Goal: Task Accomplishment & Management: Manage account settings

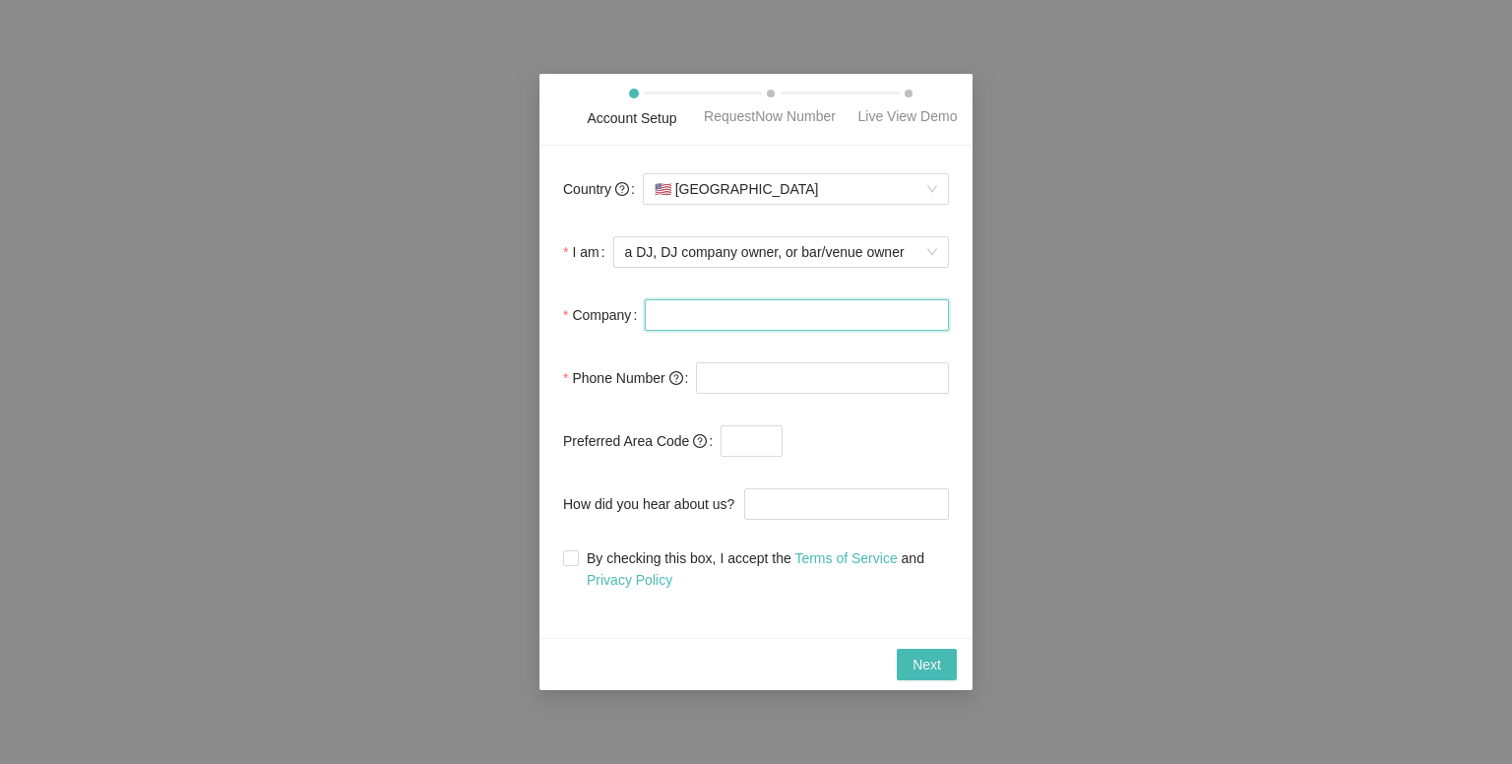
click at [694, 312] on input "Company" at bounding box center [797, 315] width 304 height 32
type input "Studio D2D"
click at [721, 371] on input "tel" at bounding box center [822, 378] width 253 height 32
click at [750, 382] on input "(616)" at bounding box center [822, 378] width 253 height 32
type input "(616)"
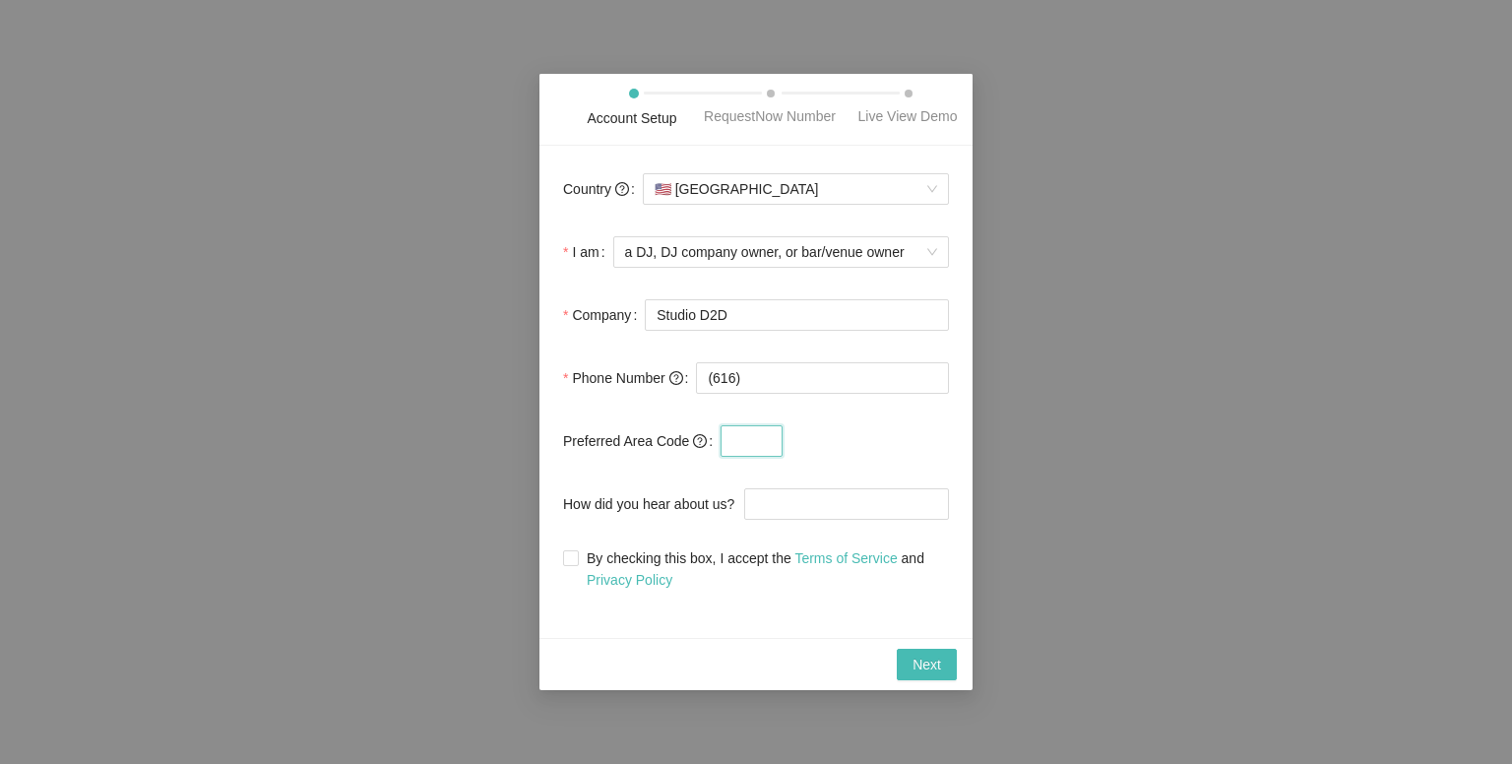
click at [744, 433] on input "text" at bounding box center [752, 441] width 62 height 32
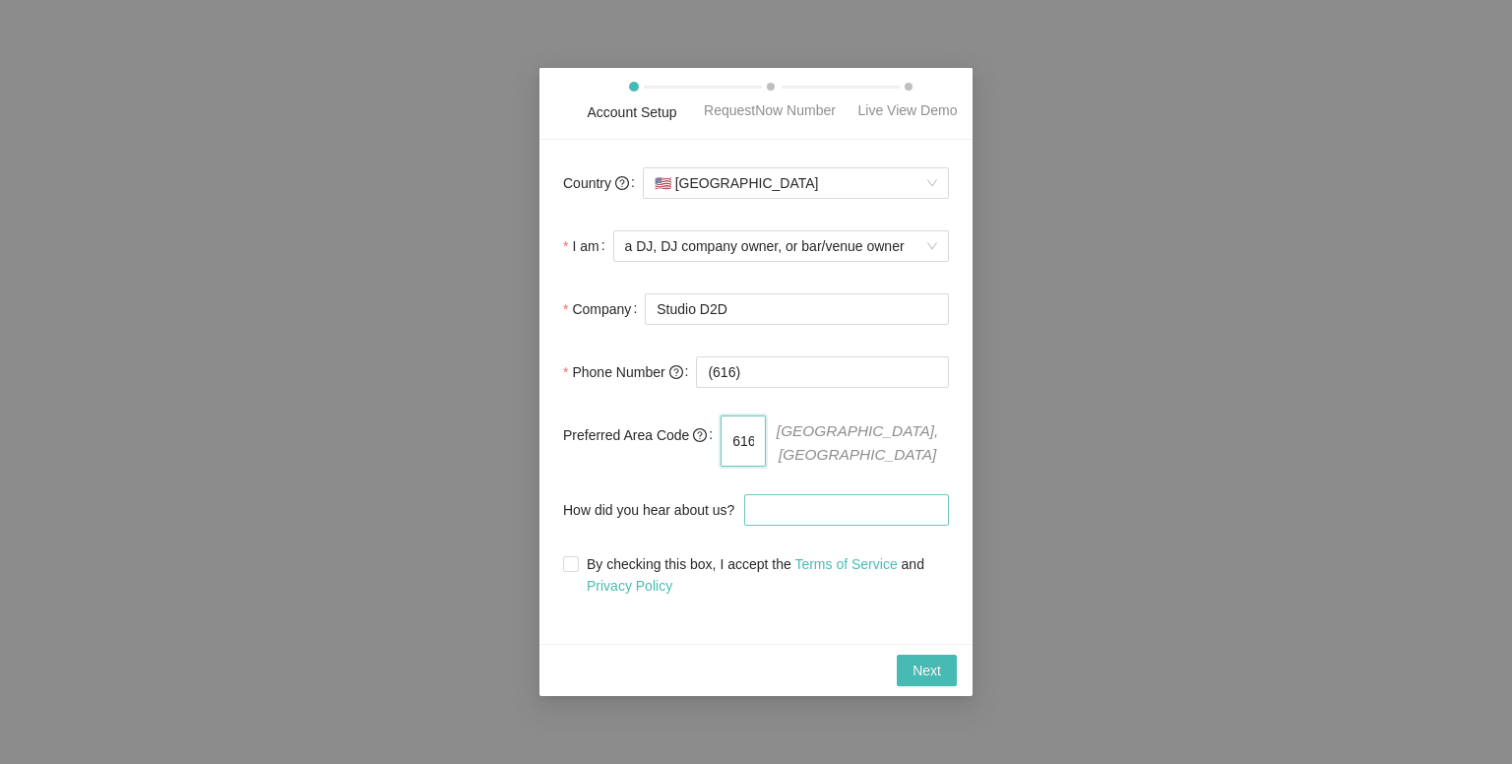
type input "616"
click at [936, 513] on input "How did you hear about us?" at bounding box center [846, 510] width 205 height 32
type input "Referral"
click at [566, 556] on input "By checking this box, I accept the Terms of Service and Privacy Policy" at bounding box center [570, 563] width 14 height 14
checkbox input "true"
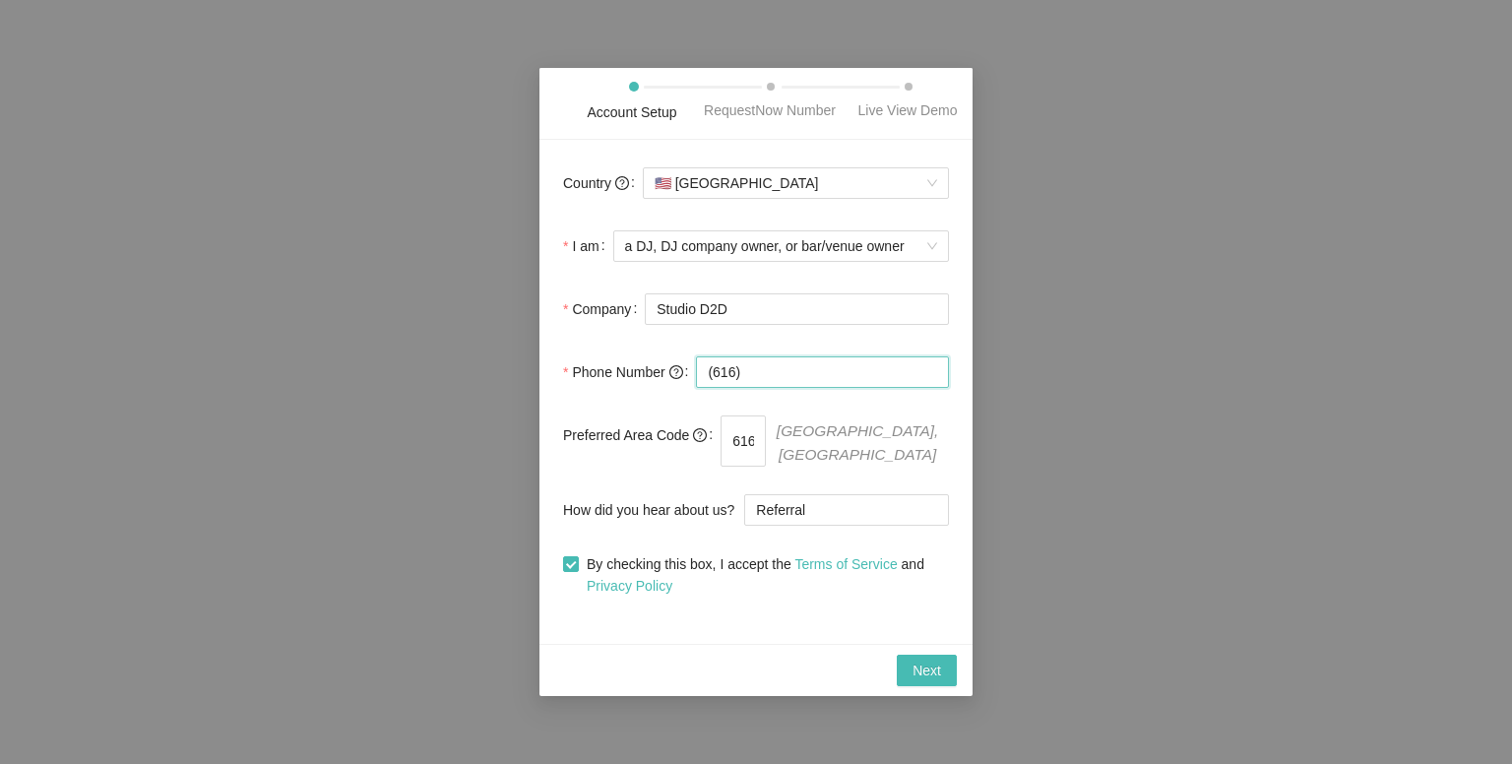
click at [750, 371] on input "(616)" at bounding box center [822, 372] width 253 height 32
type input "[PHONE_NUMBER]"
click at [928, 670] on span "Next" at bounding box center [927, 671] width 29 height 22
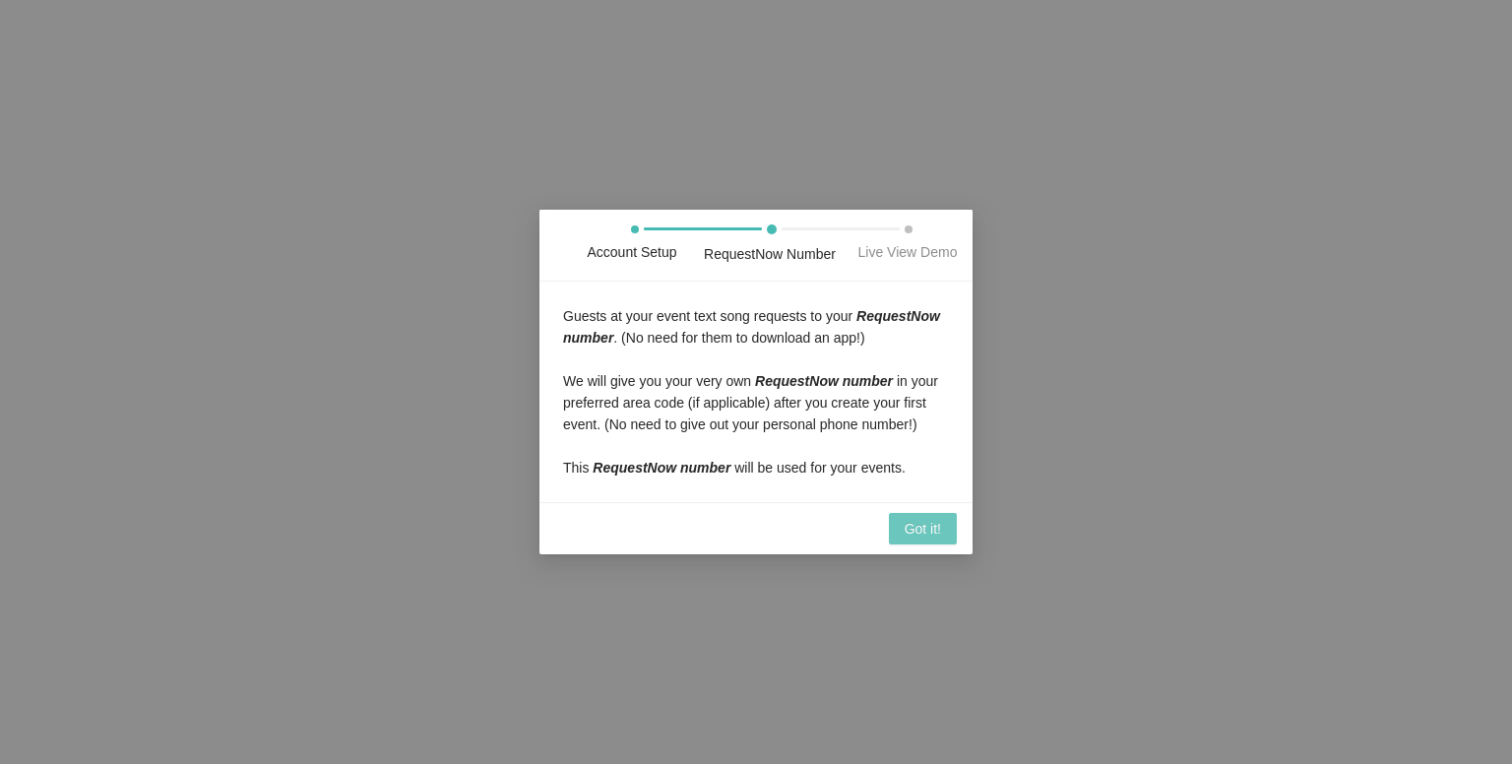
click at [923, 519] on span "Got it!" at bounding box center [923, 529] width 36 height 22
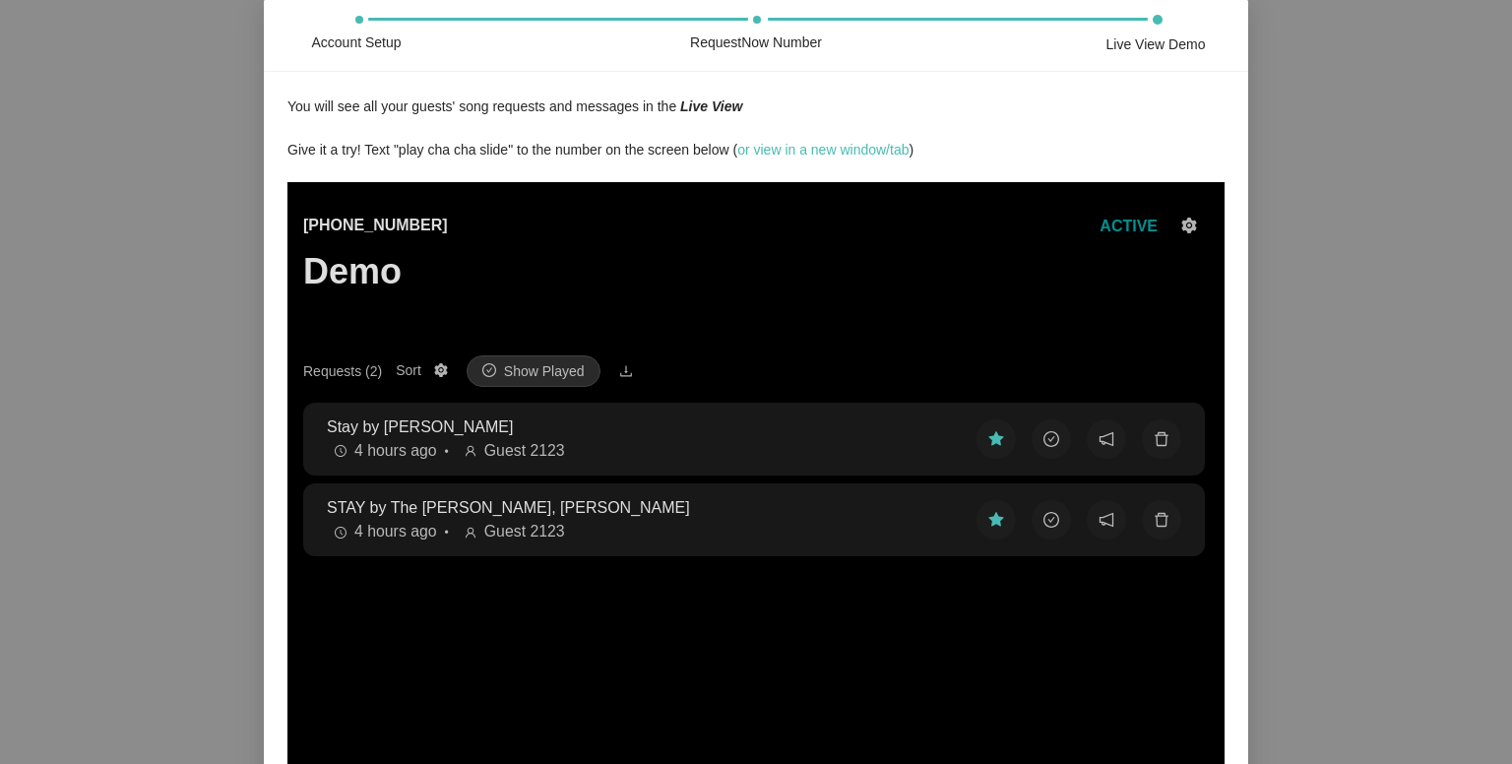
drag, startPoint x: 1380, startPoint y: 277, endPoint x: 1361, endPoint y: 418, distance: 143.1
click at [1361, 419] on div "Account Setup RequestNow Number Live View Demo You will see all your guests' so…" at bounding box center [756, 382] width 1512 height 764
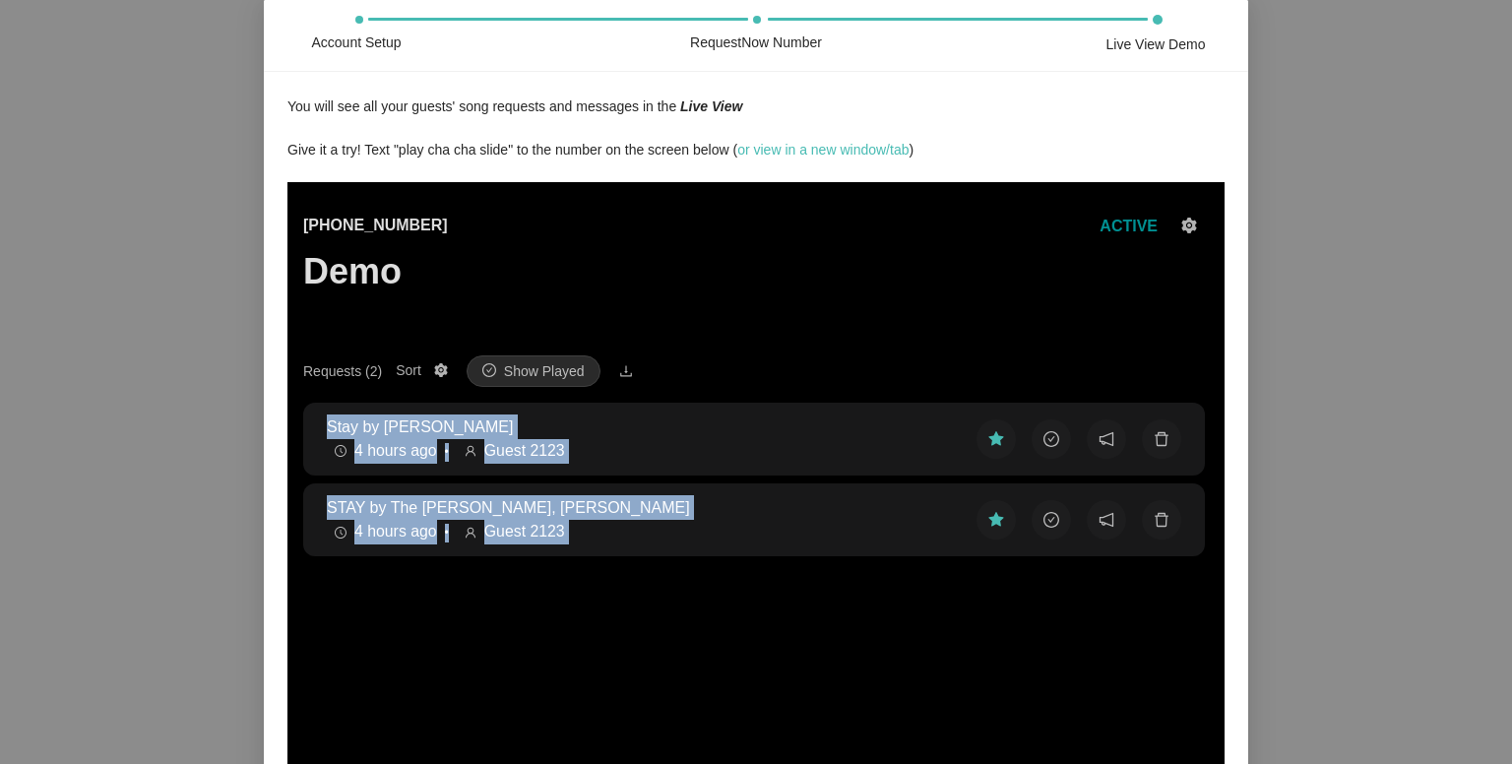
drag, startPoint x: 1117, startPoint y: 683, endPoint x: 1213, endPoint y: 376, distance: 322.0
click at [1213, 376] on div "[PHONE_NUMBER] Demo ACTIVE Requests (2) Sort Show Played Stay by [PERSON_NAME] …" at bounding box center [756, 568] width 937 height 772
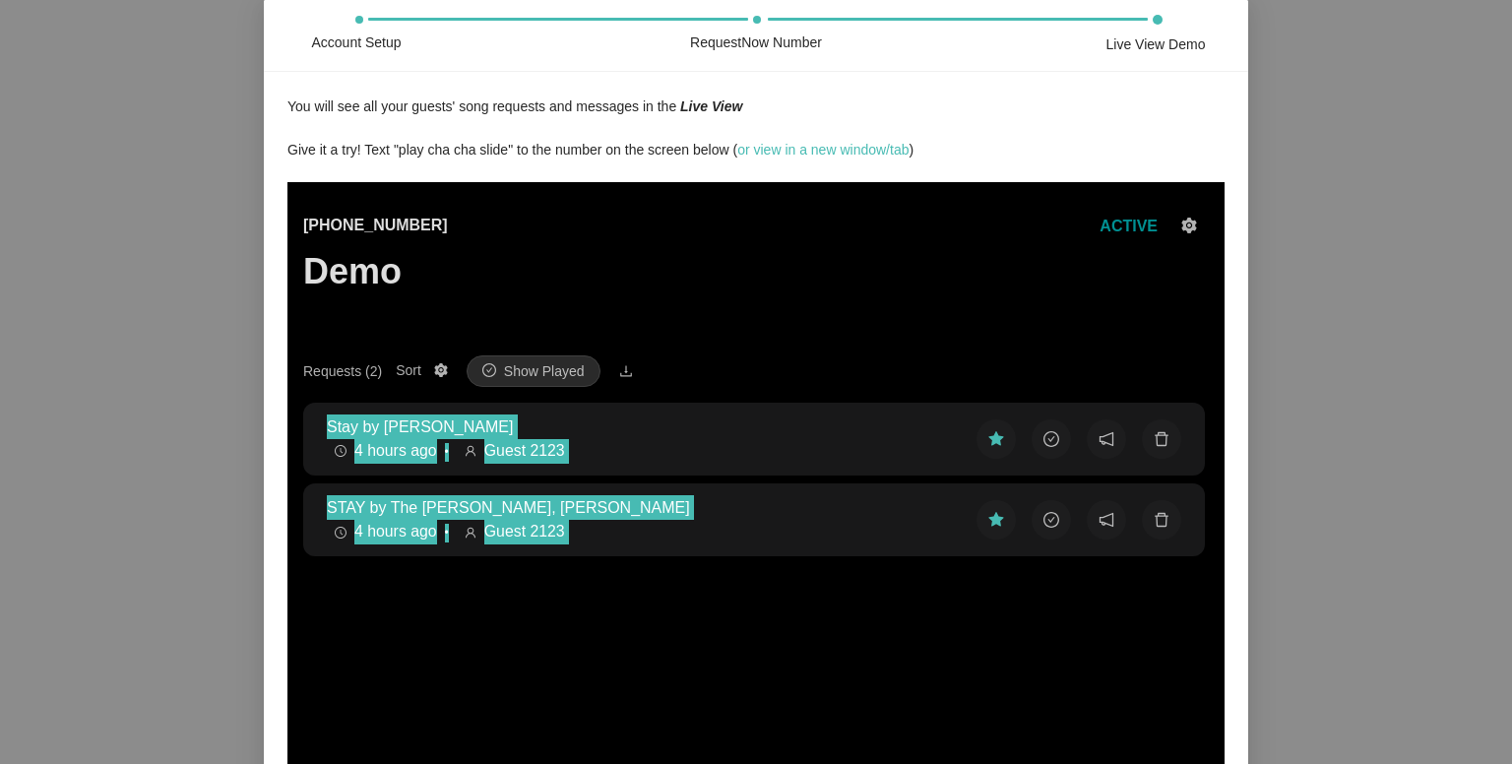
click at [1351, 434] on div "Account Setup RequestNow Number Live View Demo You will see all your guests' so…" at bounding box center [756, 382] width 1512 height 764
click at [1307, 494] on div "Account Setup RequestNow Number Live View Demo You will see all your guests' so…" at bounding box center [756, 382] width 1512 height 764
click at [1339, 397] on div "Account Setup RequestNow Number Live View Demo You will see all your guests' so…" at bounding box center [756, 382] width 1512 height 764
drag, startPoint x: 1511, startPoint y: 203, endPoint x: 1497, endPoint y: 438, distance: 235.8
click at [1497, 438] on div "Account Setup RequestNow Number Live View Demo You will see all your guests' so…" at bounding box center [756, 382] width 1512 height 764
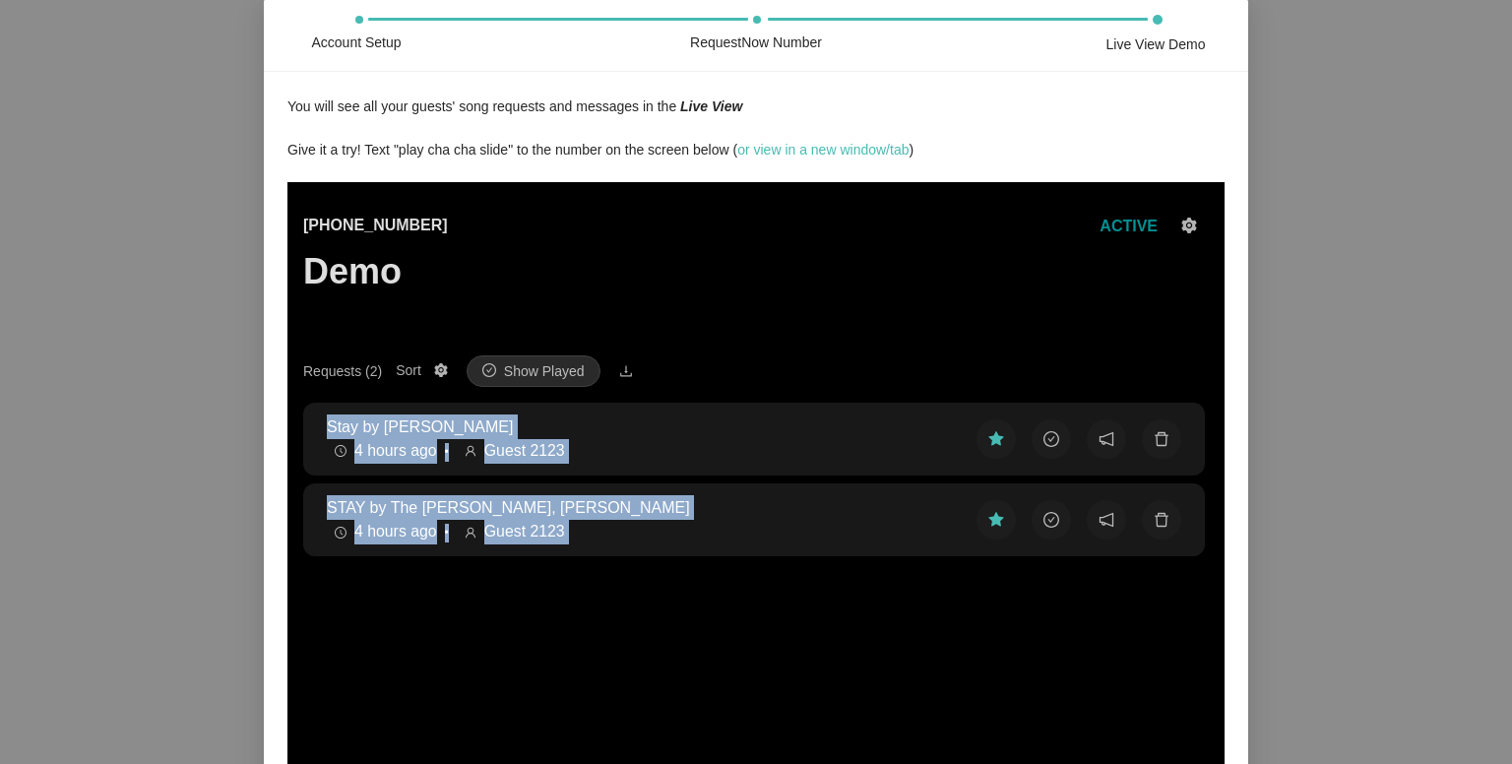
click at [1182, 223] on icon "setting" at bounding box center [1189, 226] width 15 height 16
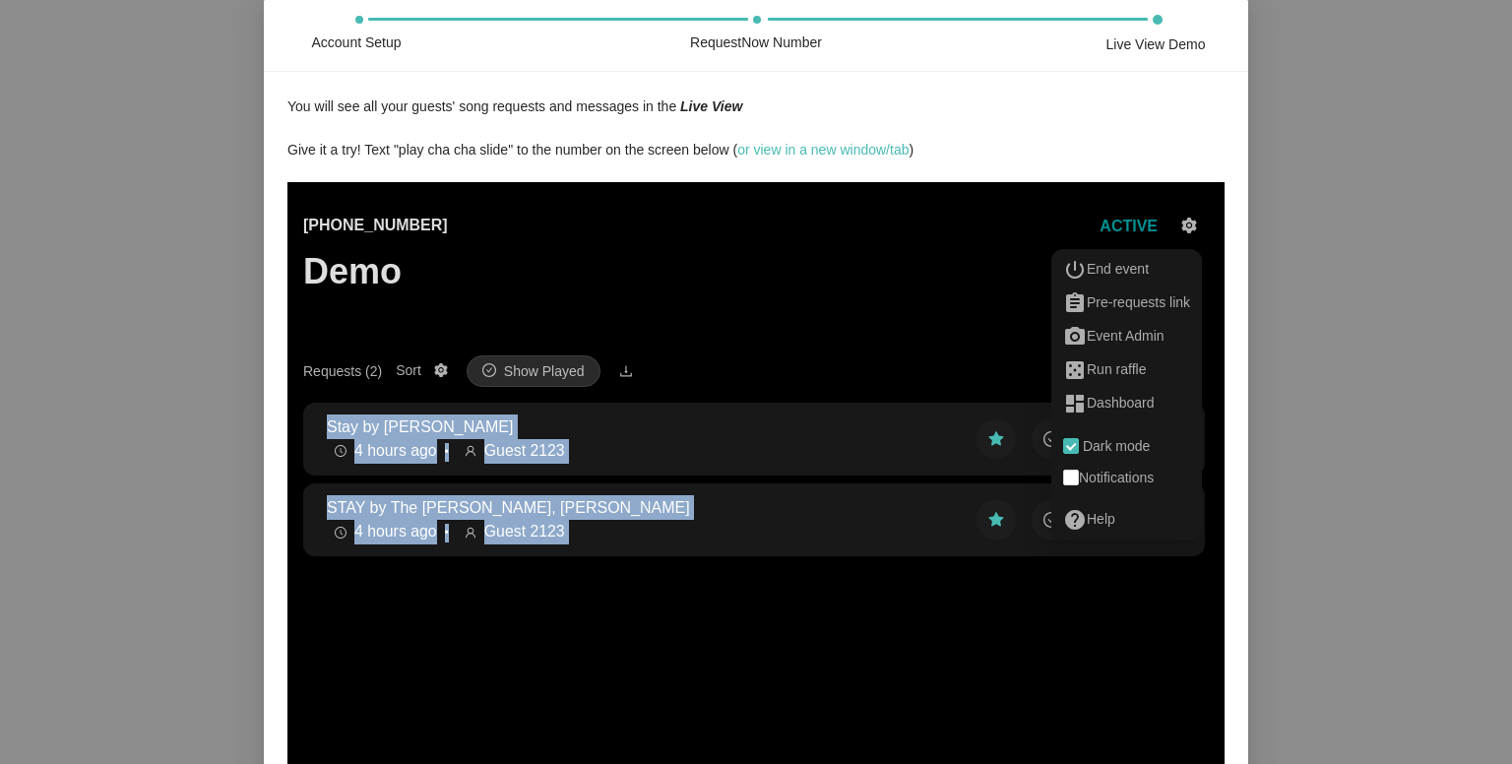
click at [1182, 223] on icon "setting" at bounding box center [1190, 226] width 16 height 16
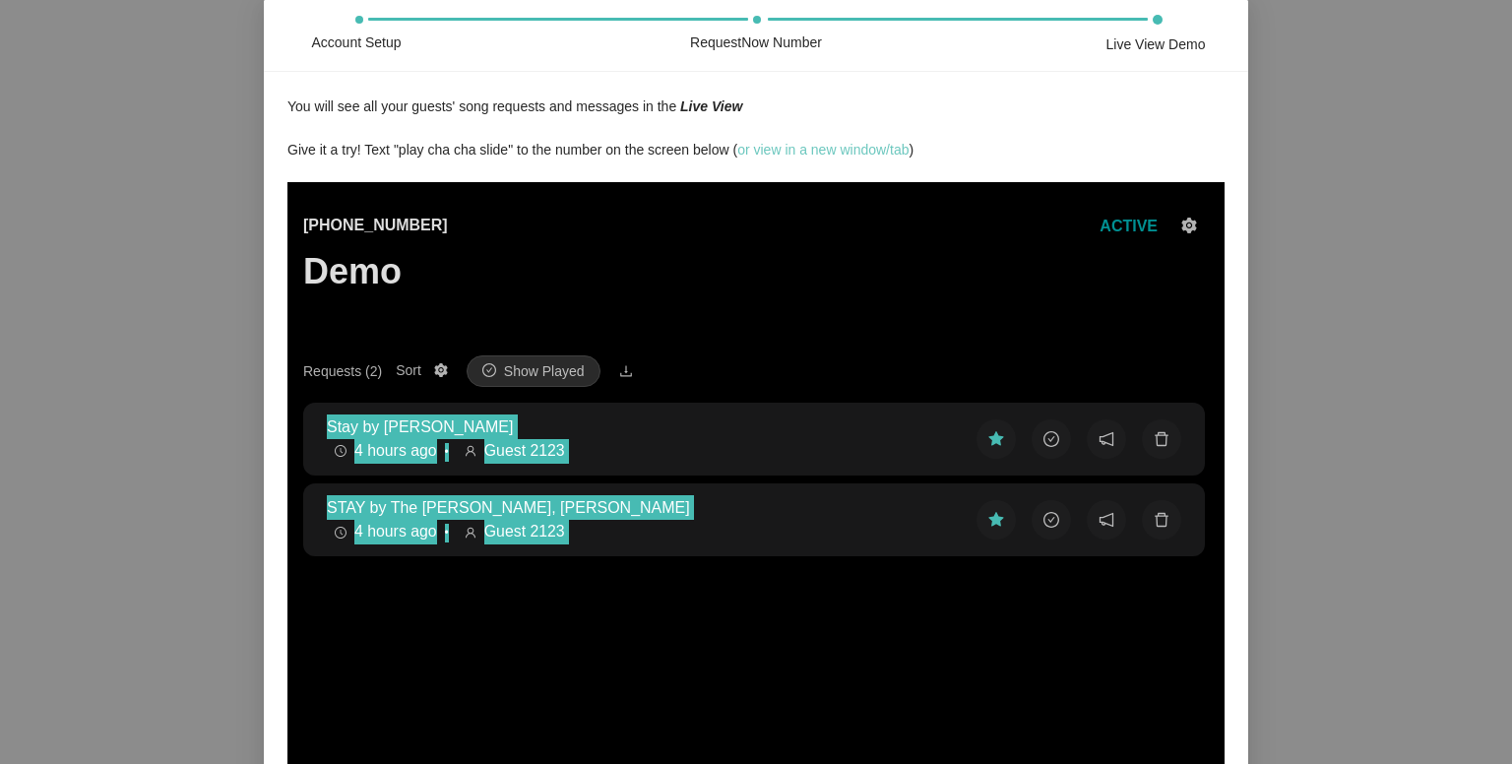
click at [801, 147] on link "or view in a new window/tab" at bounding box center [822, 150] width 171 height 16
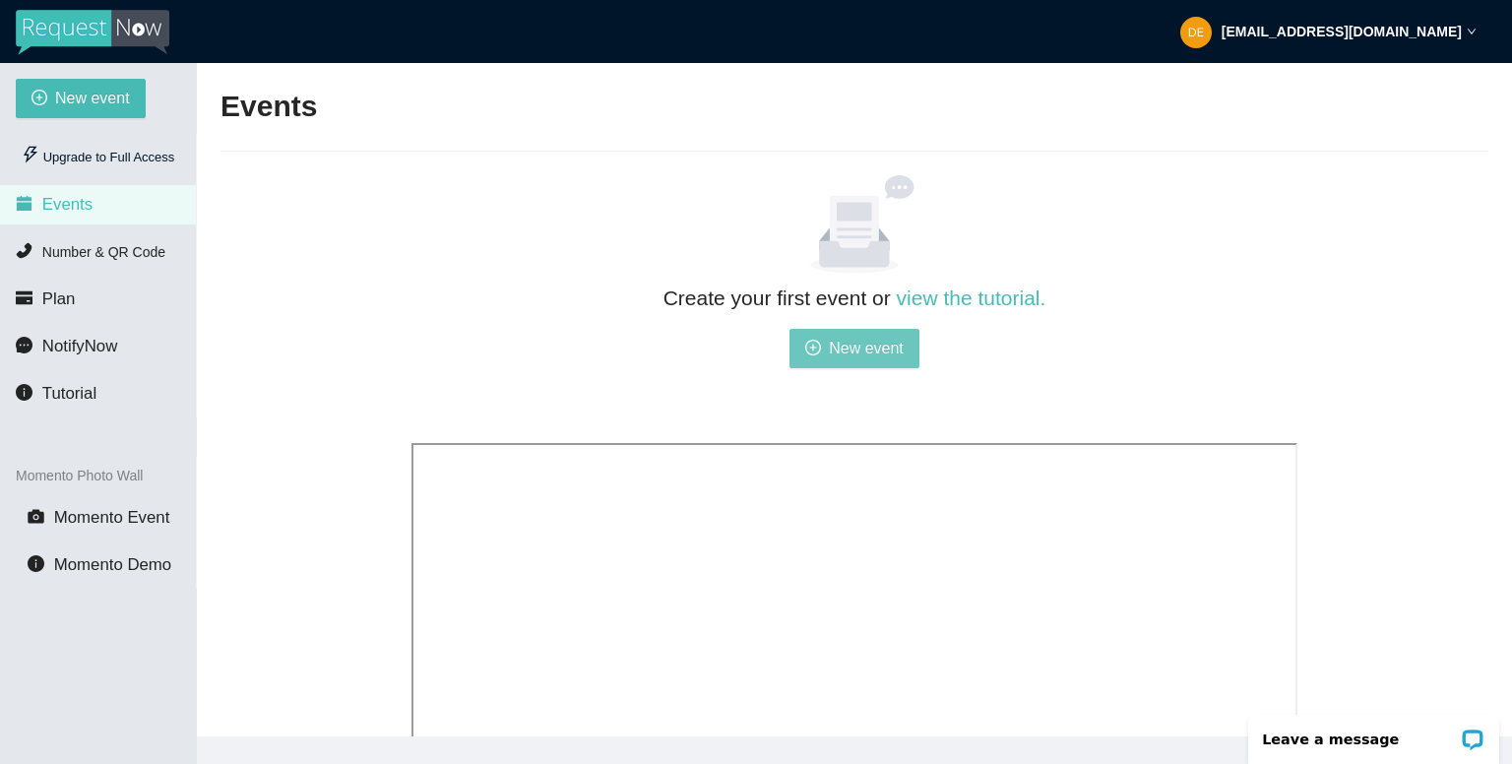
click at [815, 347] on icon "plus-circle" at bounding box center [813, 348] width 16 height 16
click at [1465, 31] on div "details@stidiod2d.com" at bounding box center [1329, 31] width 296 height 63
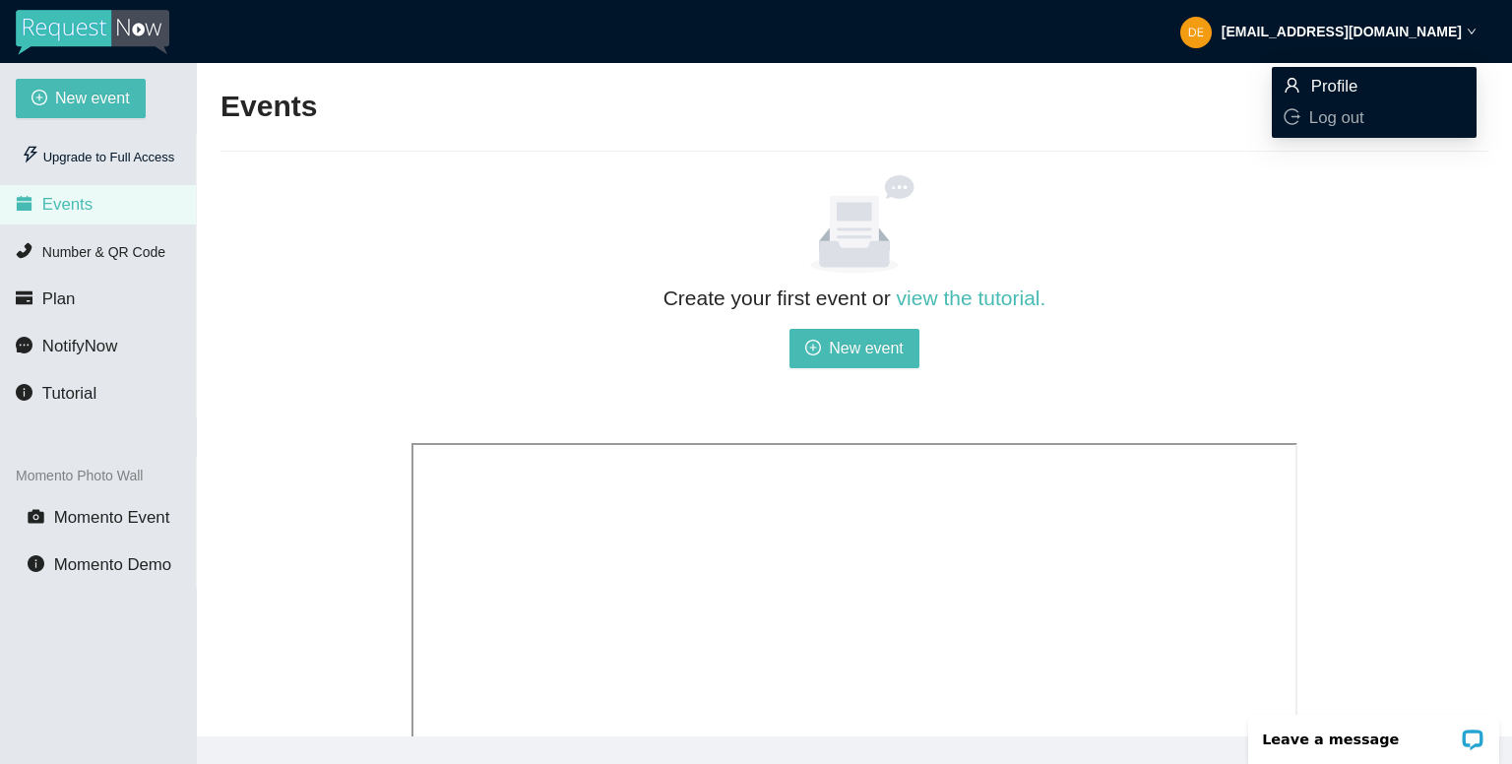
click at [1349, 80] on span "Profile" at bounding box center [1335, 86] width 47 height 19
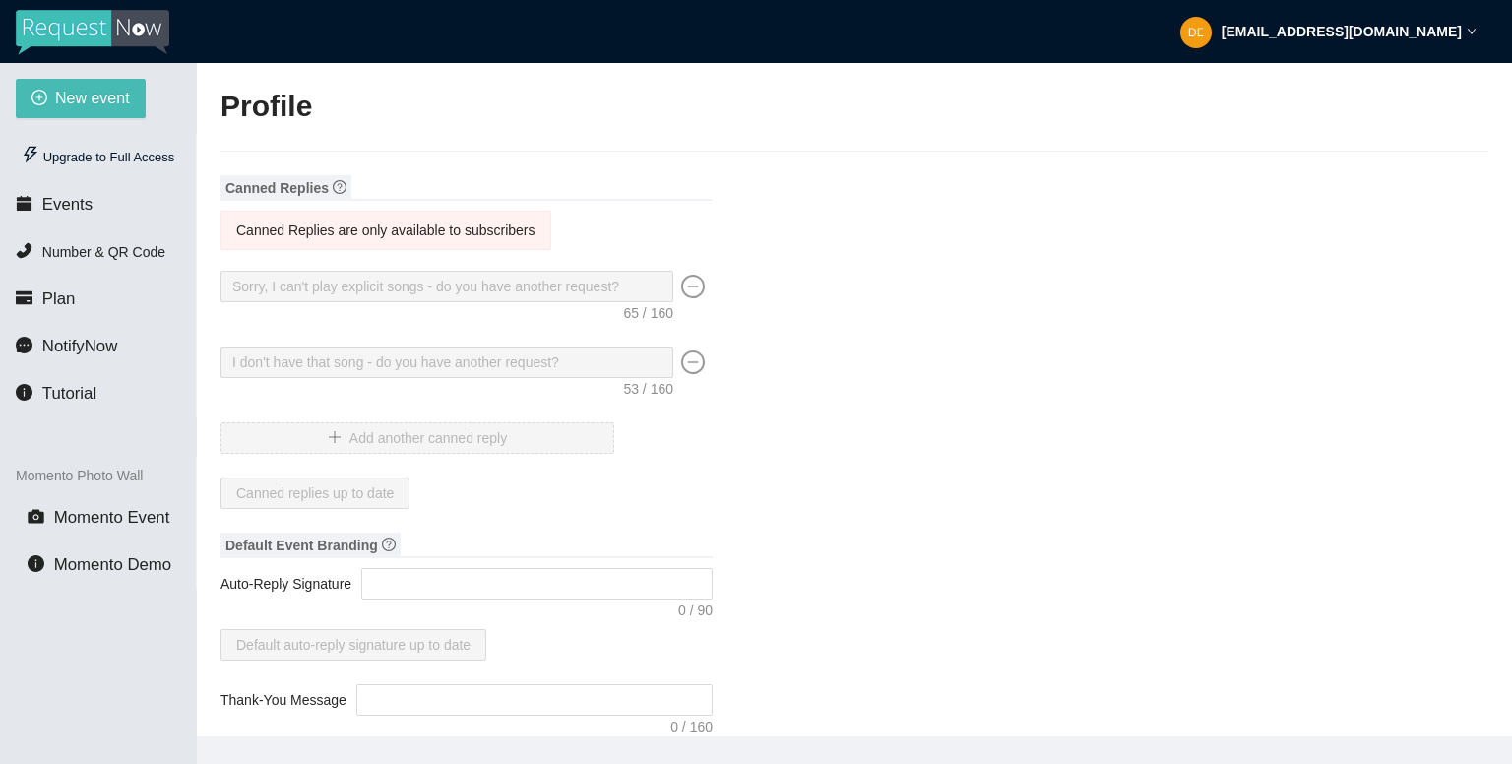
type input "Studio D2D"
type input "DJ"
type input "[PHONE_NUMBER]"
type input "details@stidiod2d.com"
click at [75, 296] on li "Plan" at bounding box center [98, 299] width 196 height 39
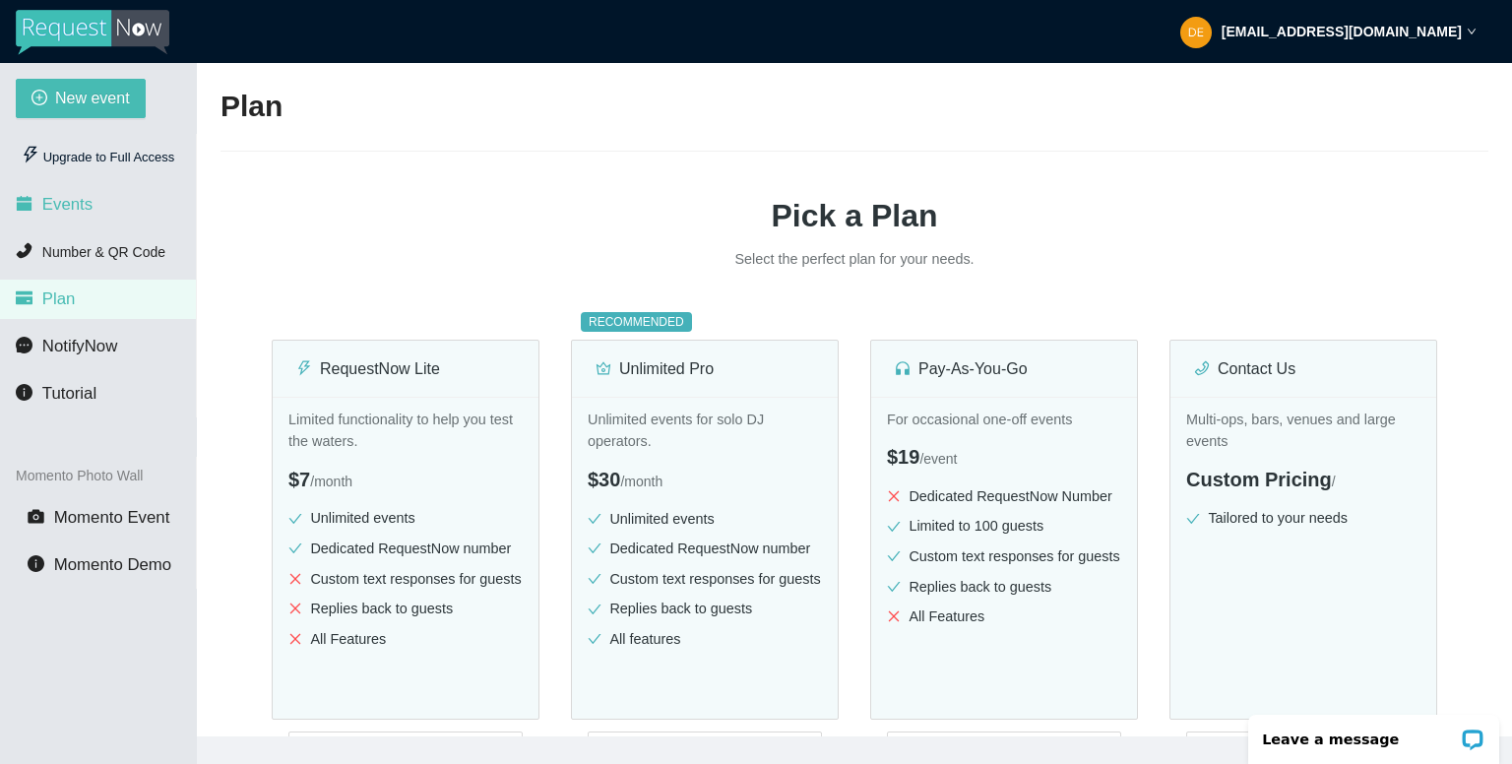
click at [75, 209] on span "Events" at bounding box center [67, 204] width 50 height 19
type textarea "https://virtualdj.com/ask/DJ_Spinz"
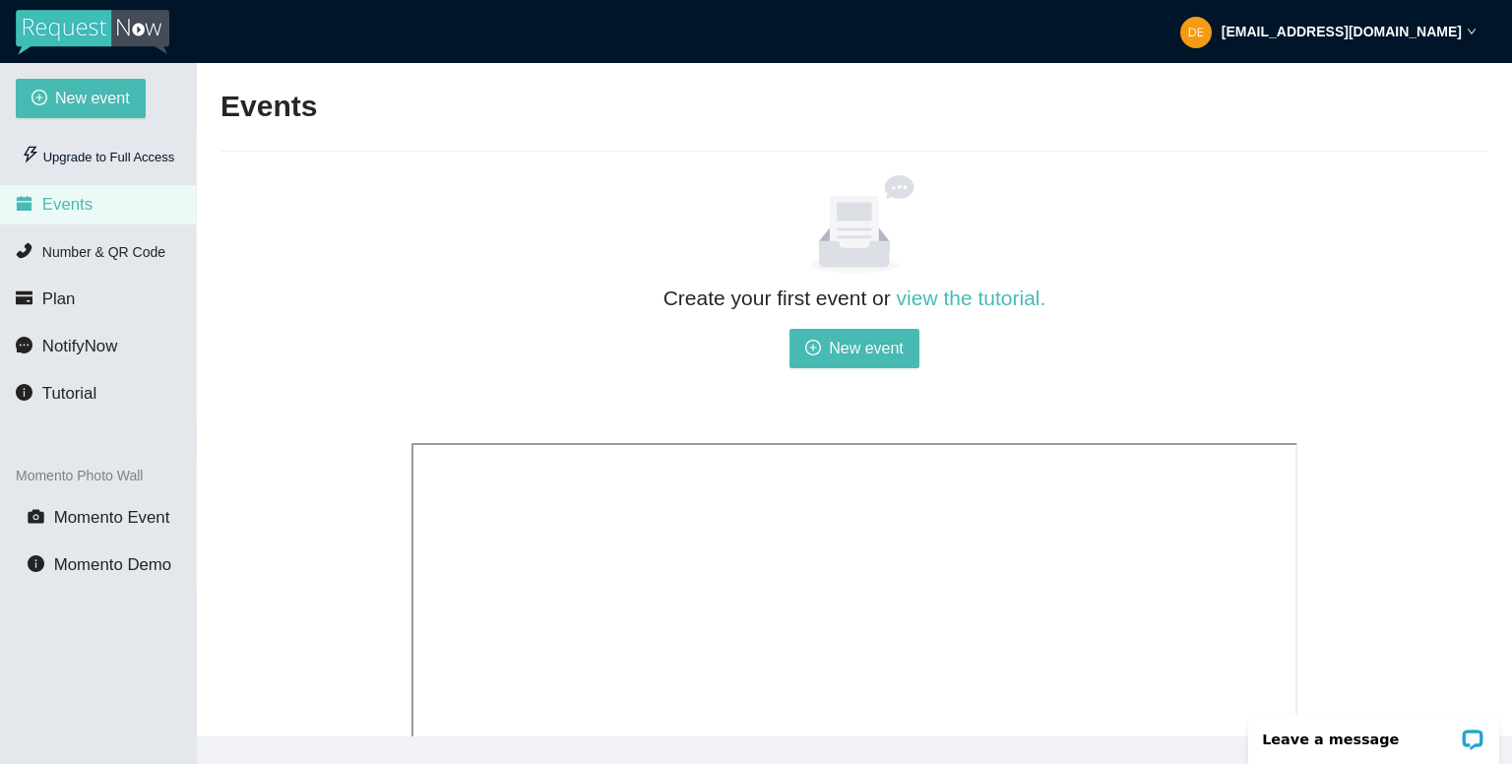
click at [1474, 32] on icon "down" at bounding box center [1472, 32] width 10 height 10
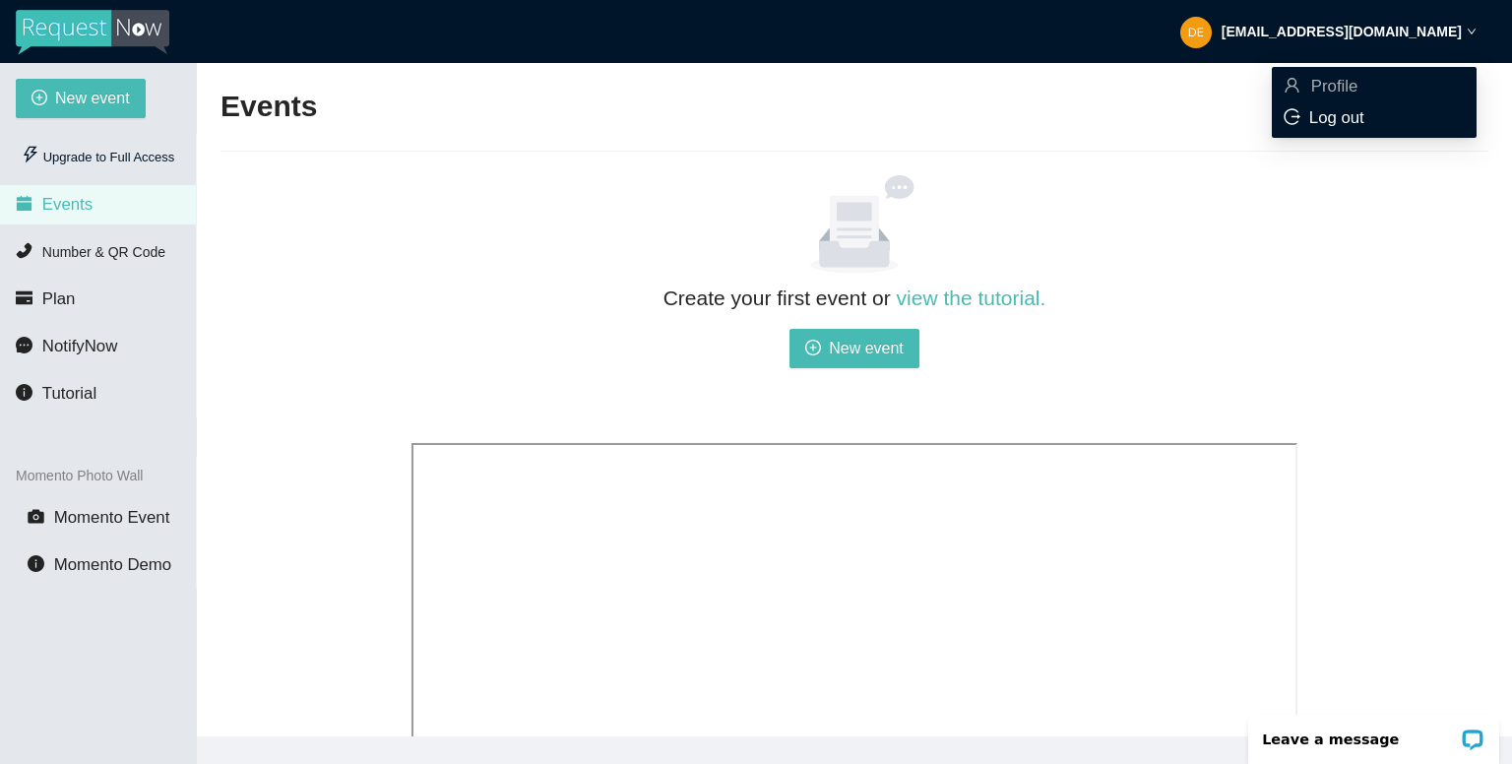
click at [1336, 115] on span "Log out" at bounding box center [1337, 117] width 55 height 19
